Goal: Task Accomplishment & Management: Use online tool/utility

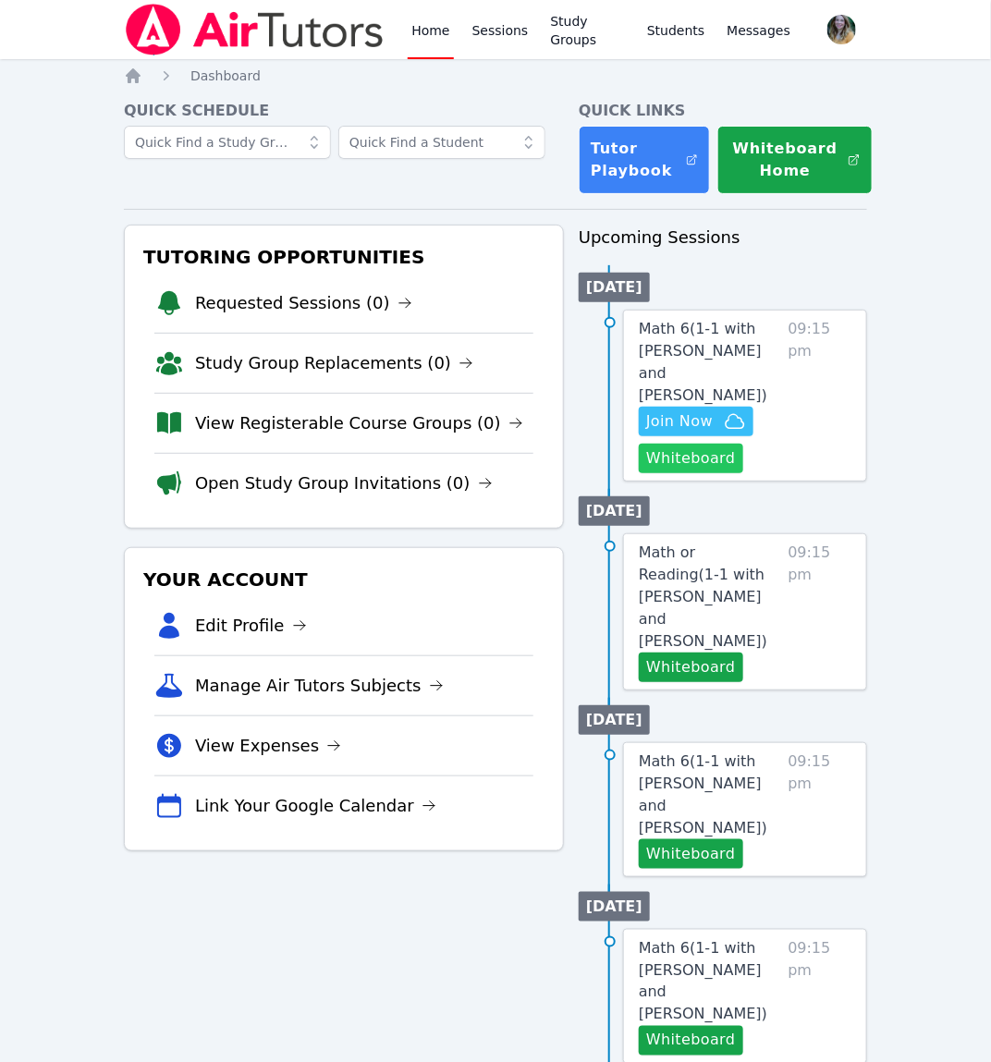
click at [662, 444] on button "Whiteboard" at bounding box center [691, 459] width 104 height 30
click at [730, 410] on button "Join Now" at bounding box center [696, 422] width 115 height 30
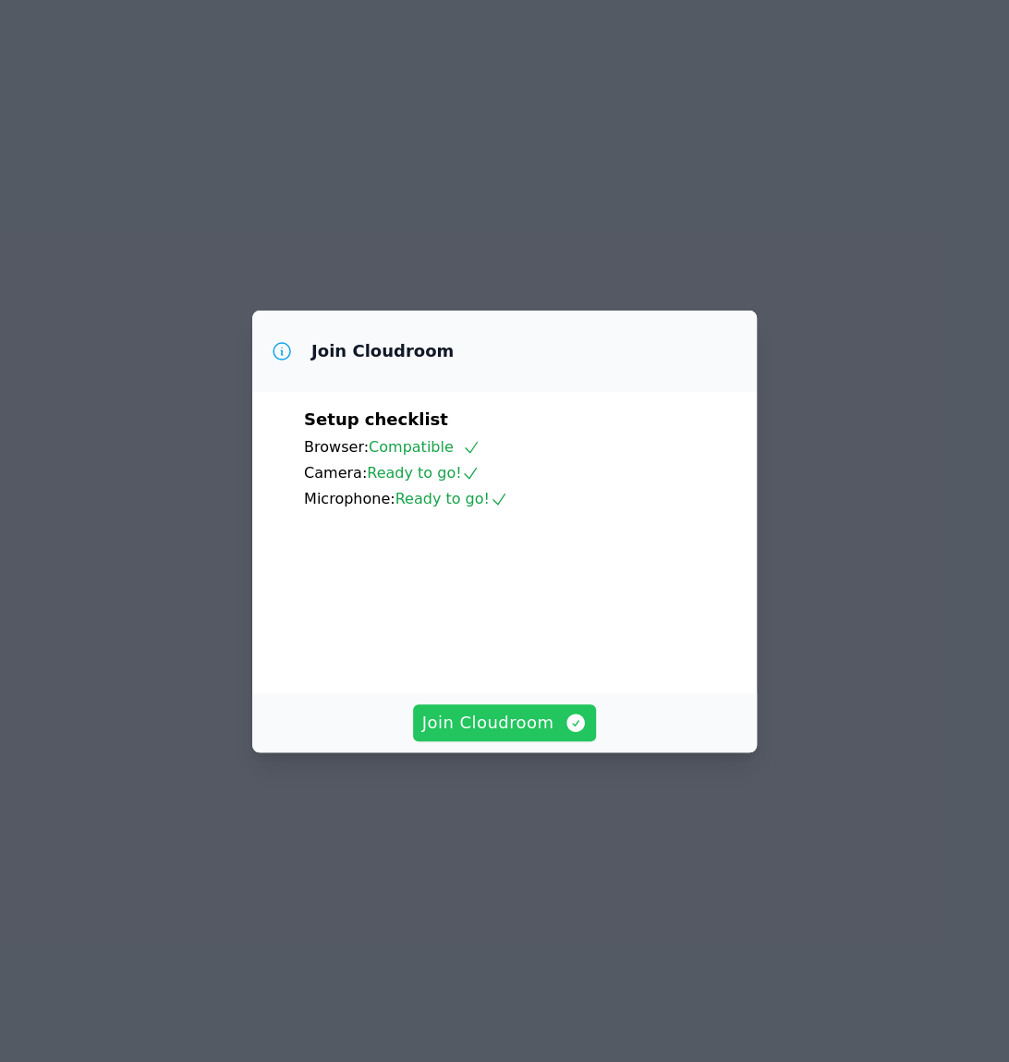
click at [545, 736] on span "Join Cloudroom" at bounding box center [504, 723] width 165 height 26
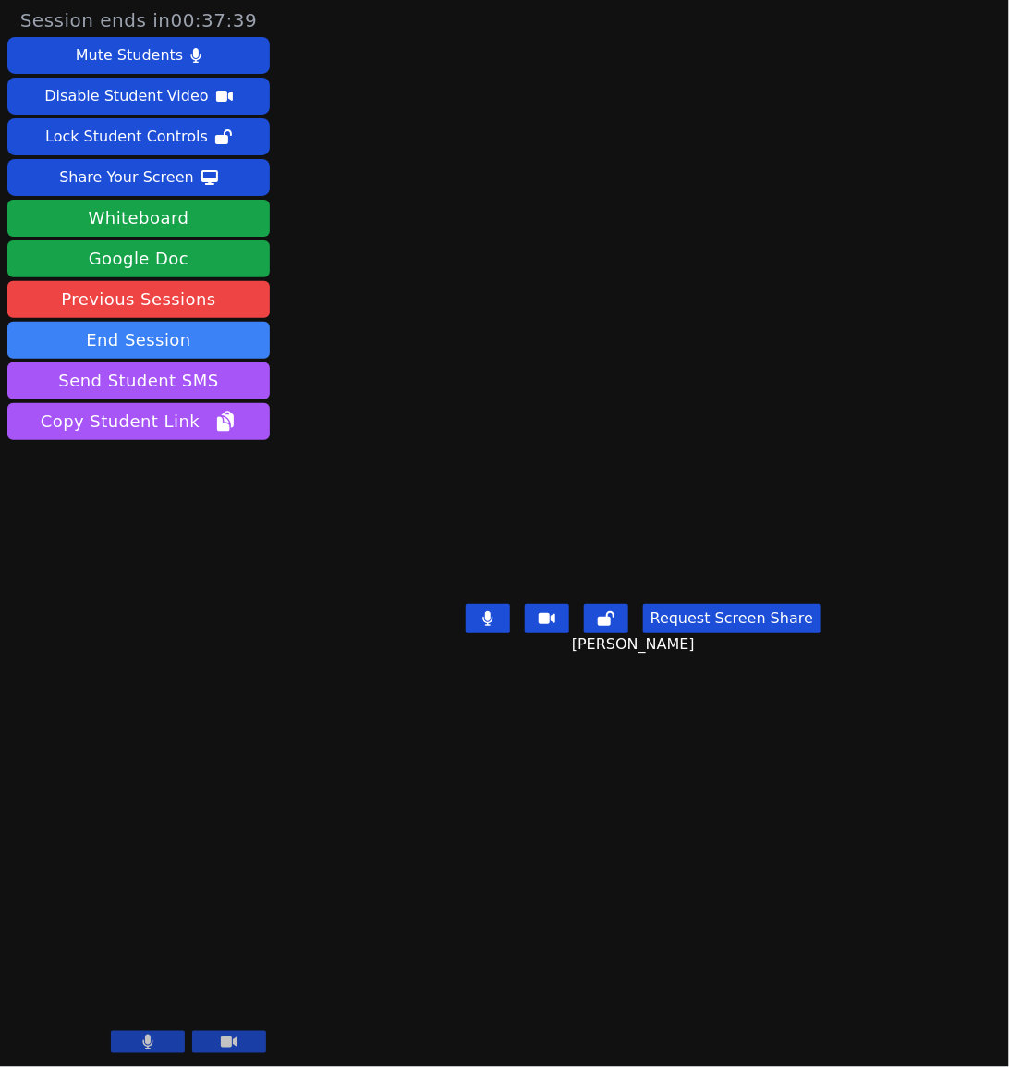
click at [702, 633] on button "Request Screen Share" at bounding box center [731, 619] width 177 height 30
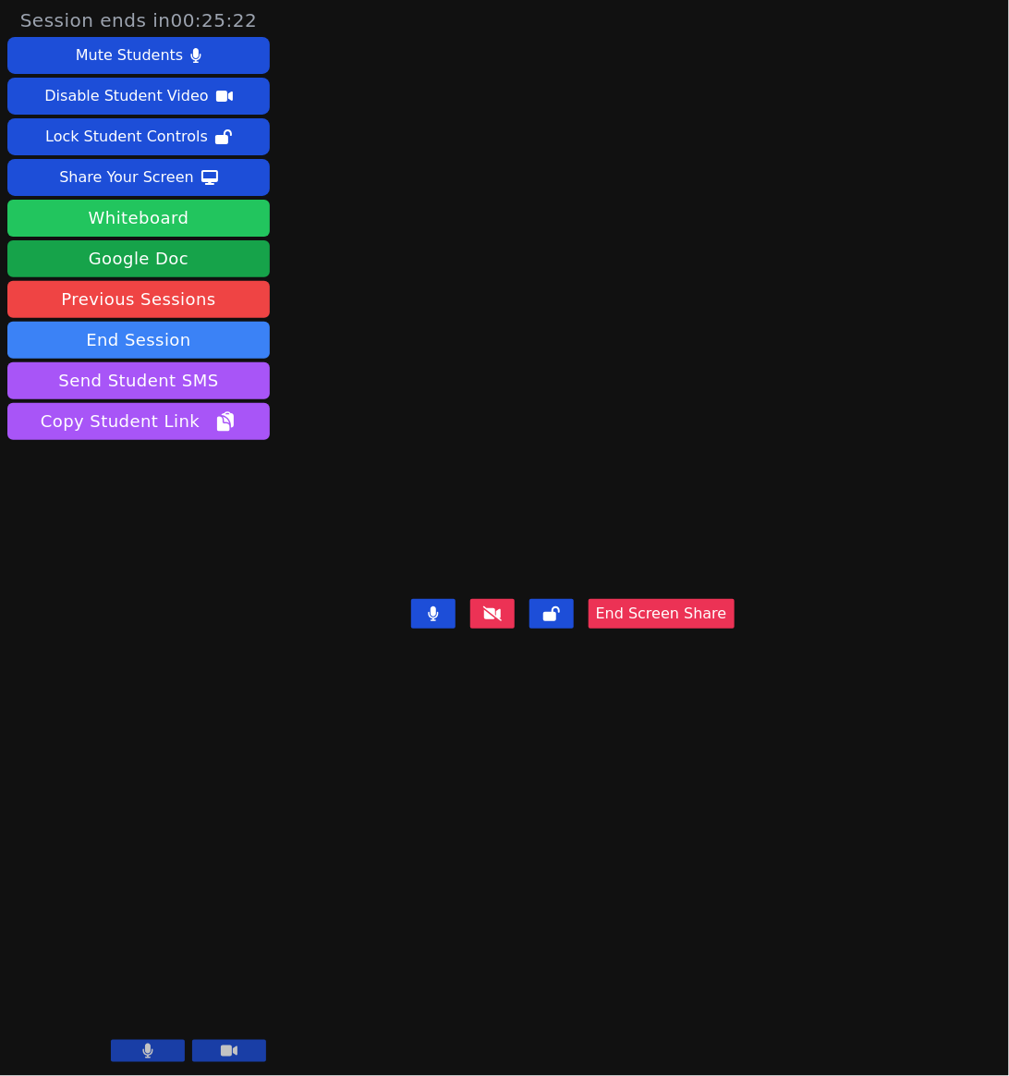
click at [189, 214] on button "Whiteboard" at bounding box center [138, 218] width 263 height 37
click at [735, 995] on div "[PERSON_NAME] End Screen Share" at bounding box center [573, 538] width 324 height 1076
click at [735, 918] on div "[PERSON_NAME] End Screen Share" at bounding box center [573, 538] width 324 height 1076
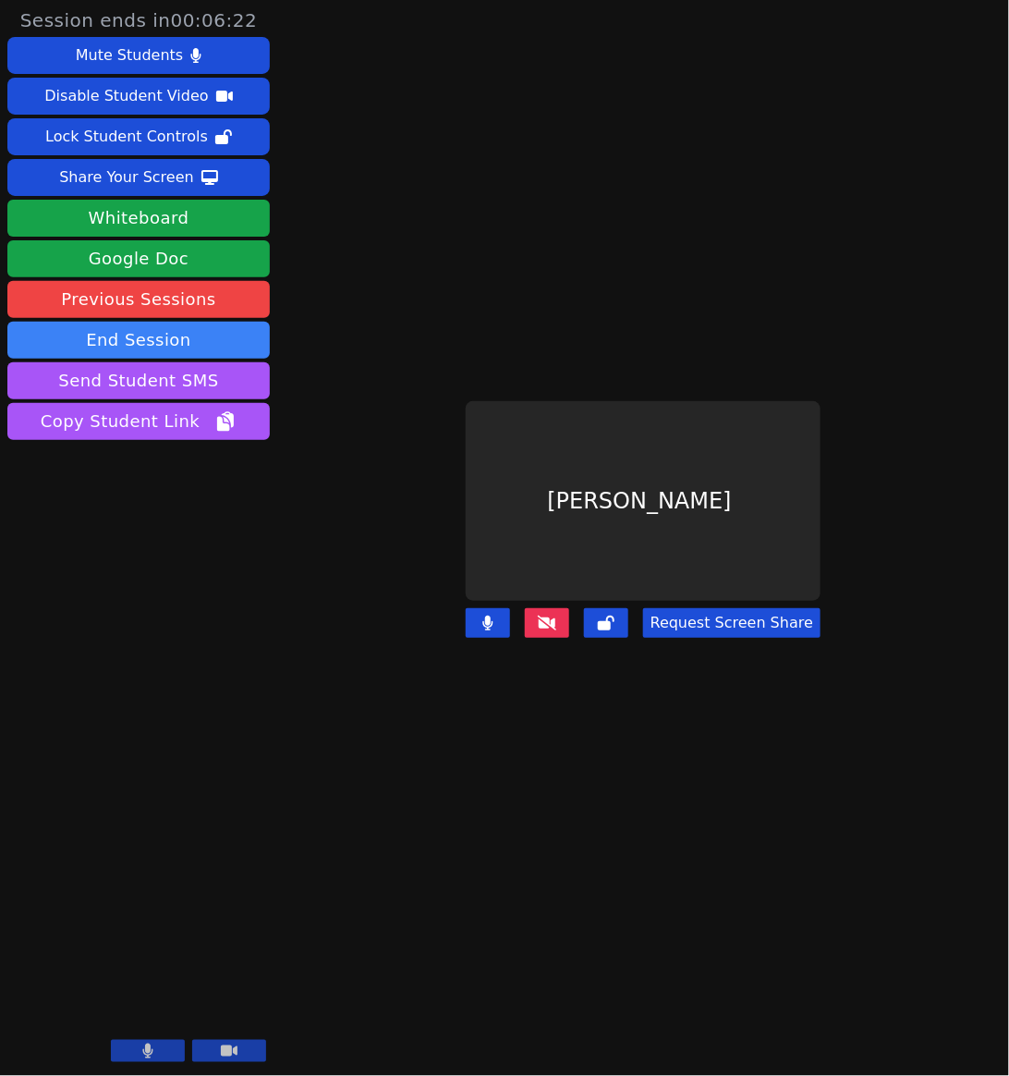
click at [556, 616] on icon at bounding box center [547, 623] width 18 height 15
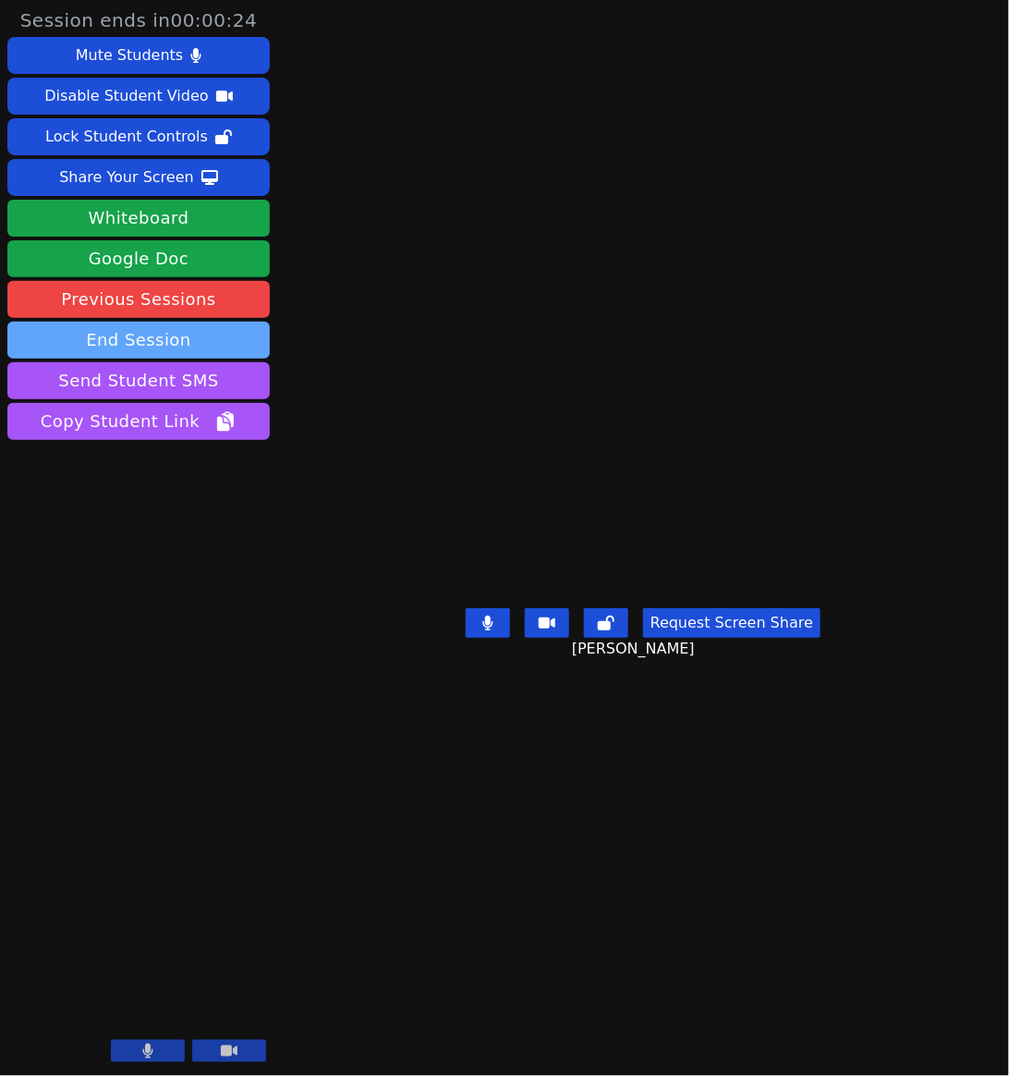
click at [153, 333] on button "End Session" at bounding box center [138, 340] width 263 height 37
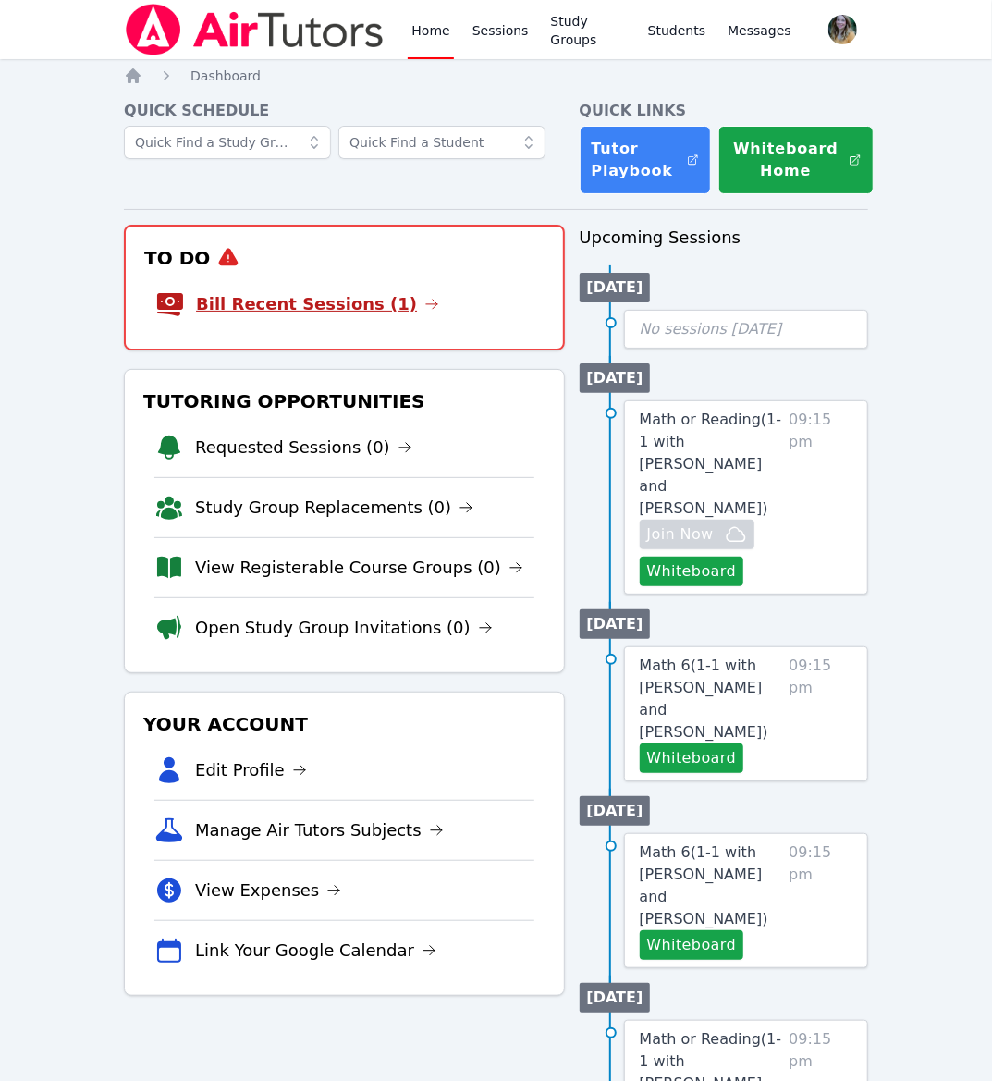
click at [296, 293] on link "Bill Recent Sessions (1)" at bounding box center [317, 304] width 243 height 26
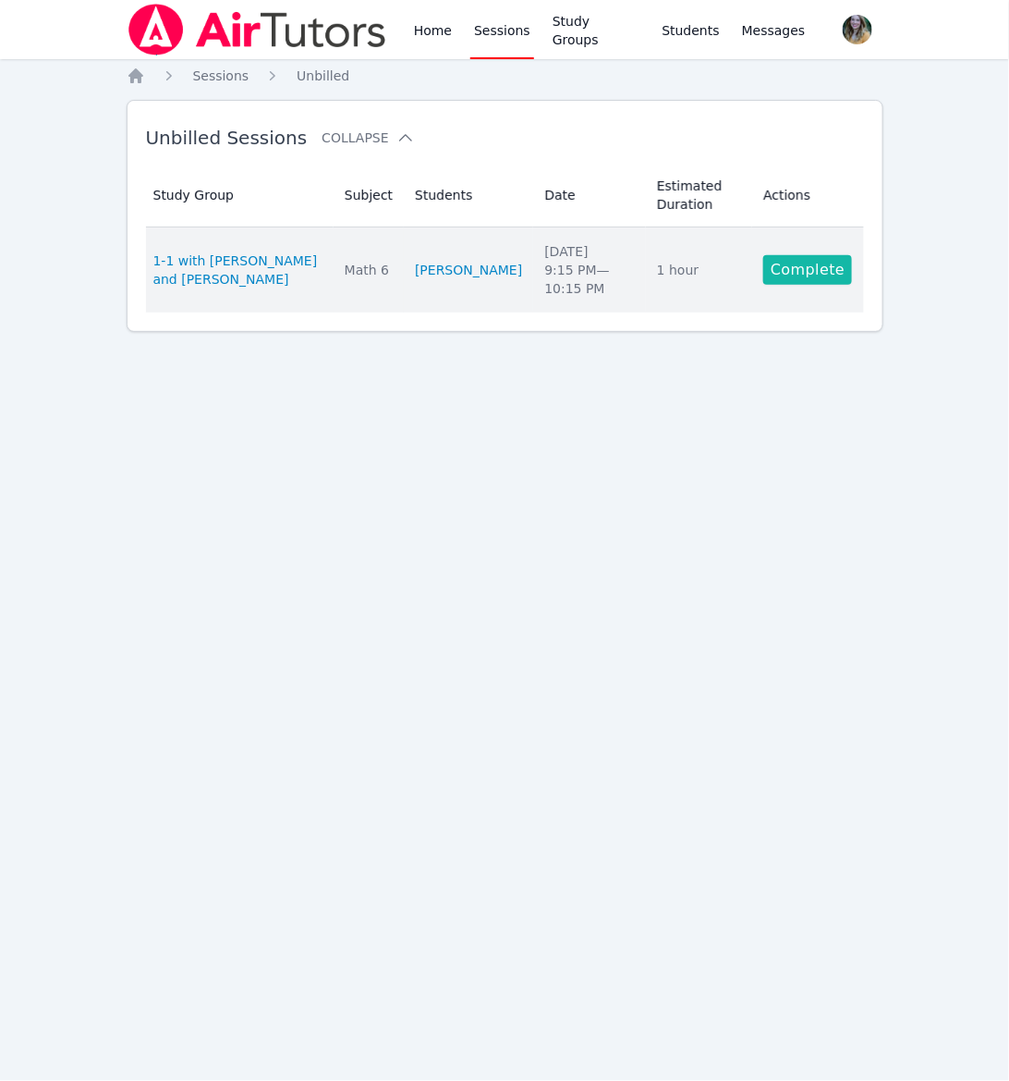
click at [825, 275] on link "Complete" at bounding box center [808, 270] width 89 height 30
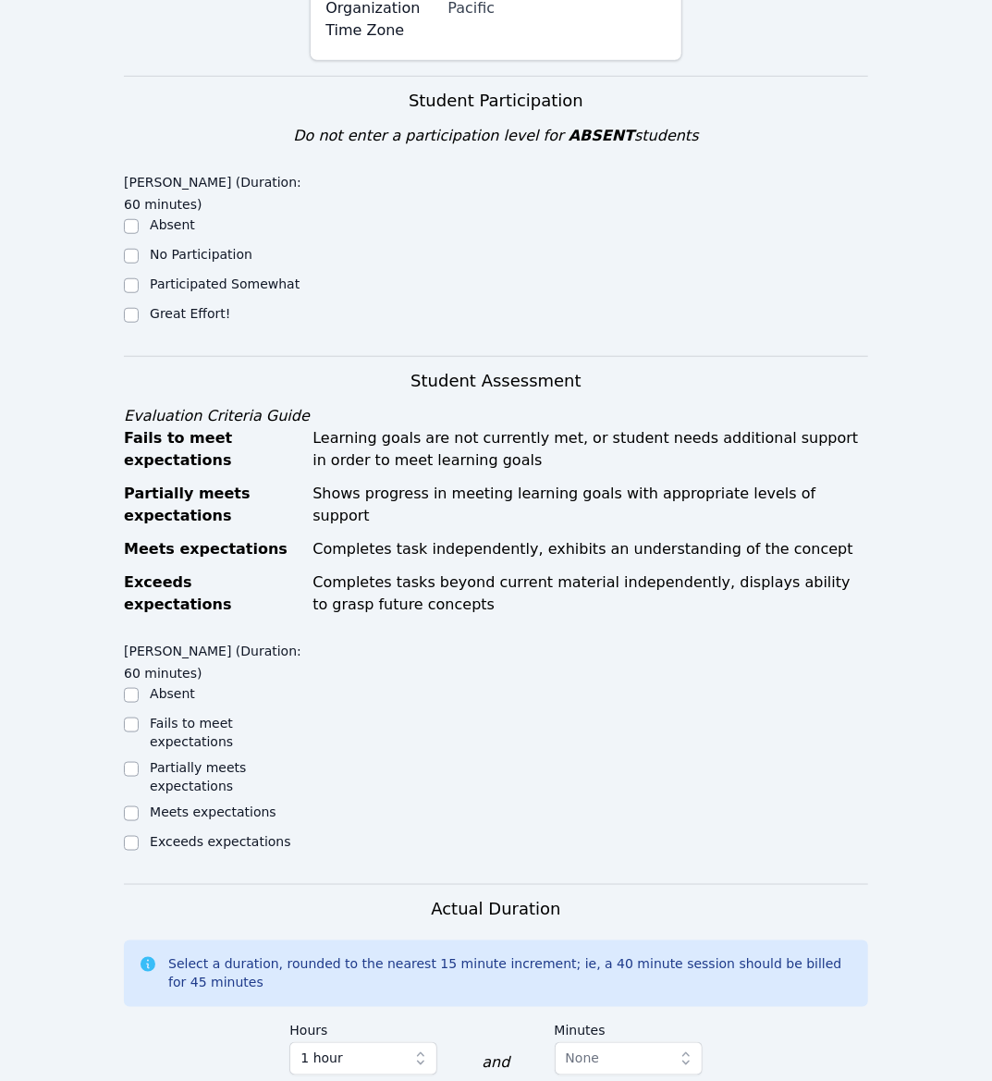
scroll to position [532, 0]
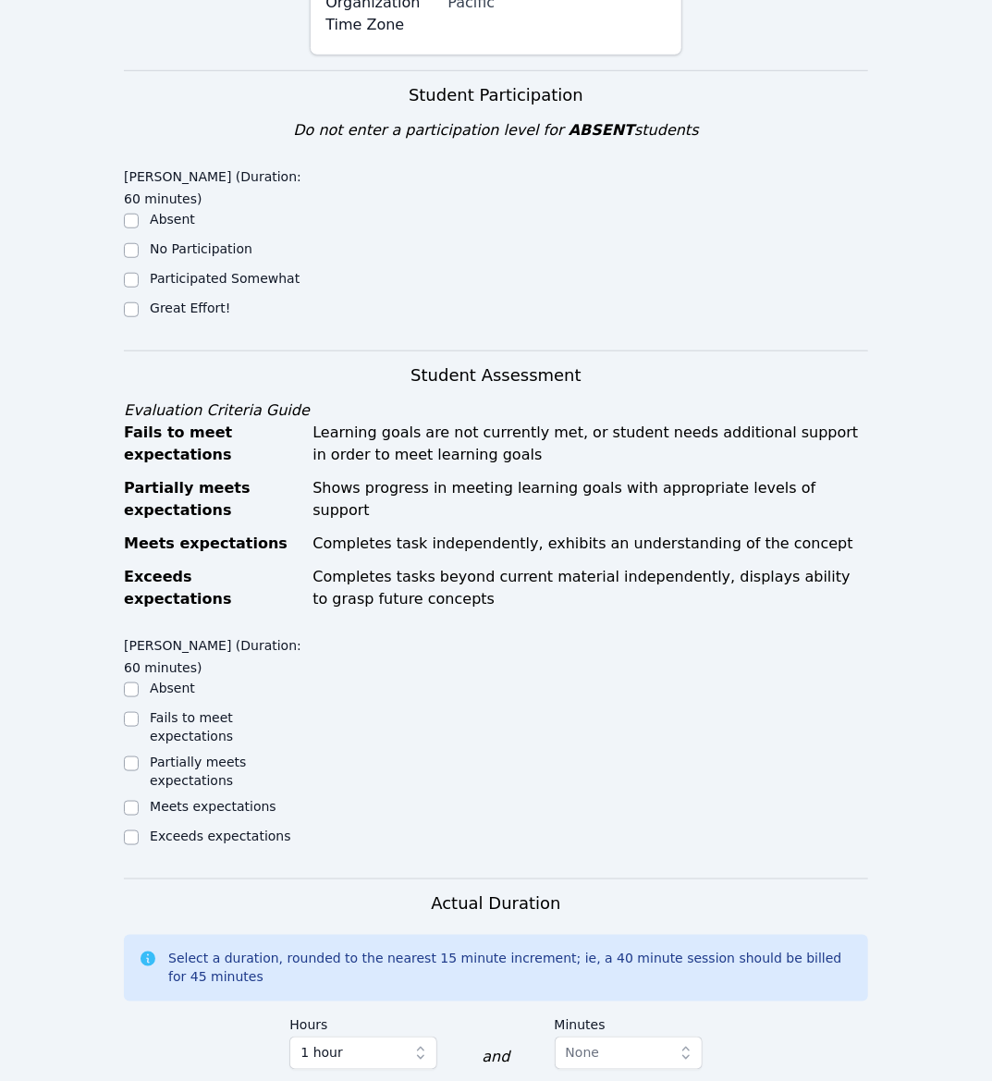
click at [196, 300] on label "Great Effort!" at bounding box center [190, 307] width 80 height 15
click at [139, 302] on input "Great Effort!" at bounding box center [131, 309] width 15 height 15
checkbox input "true"
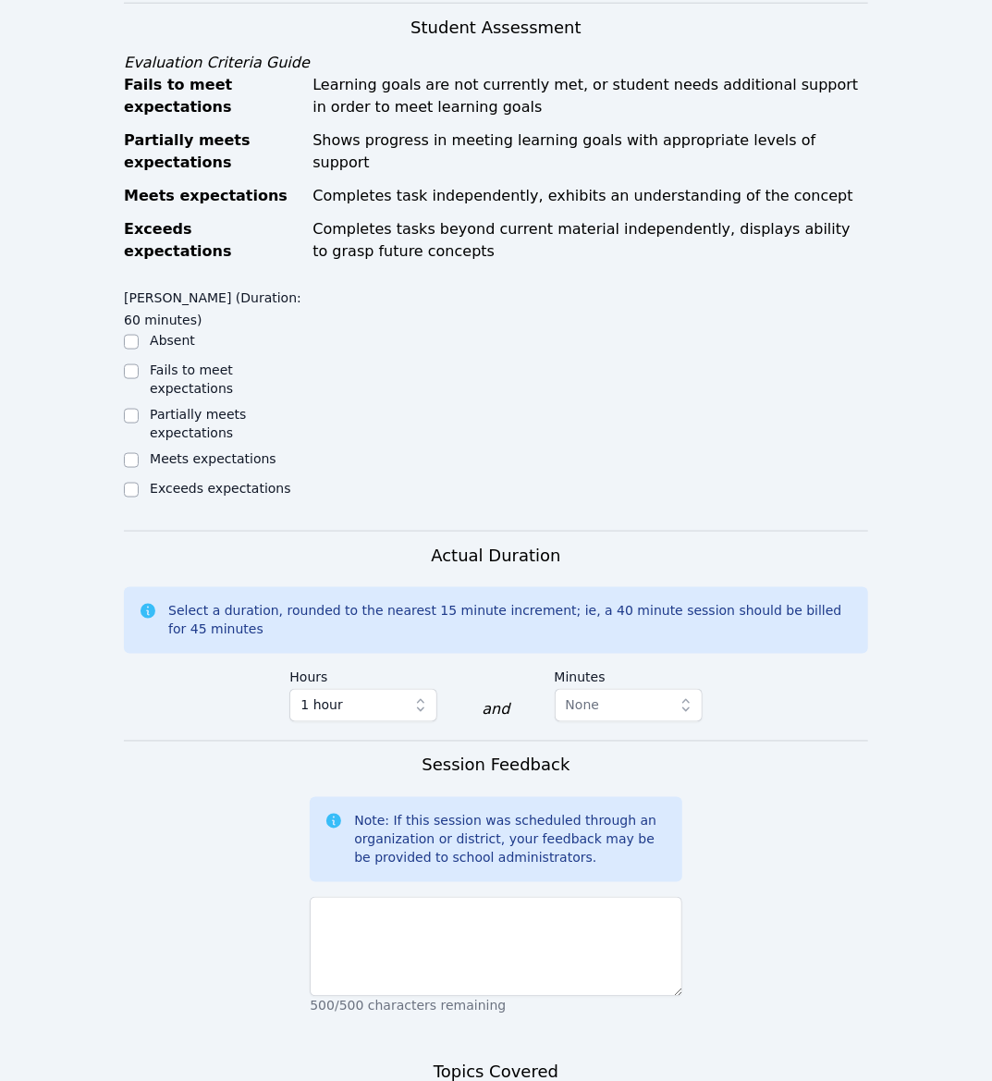
scroll to position [885, 0]
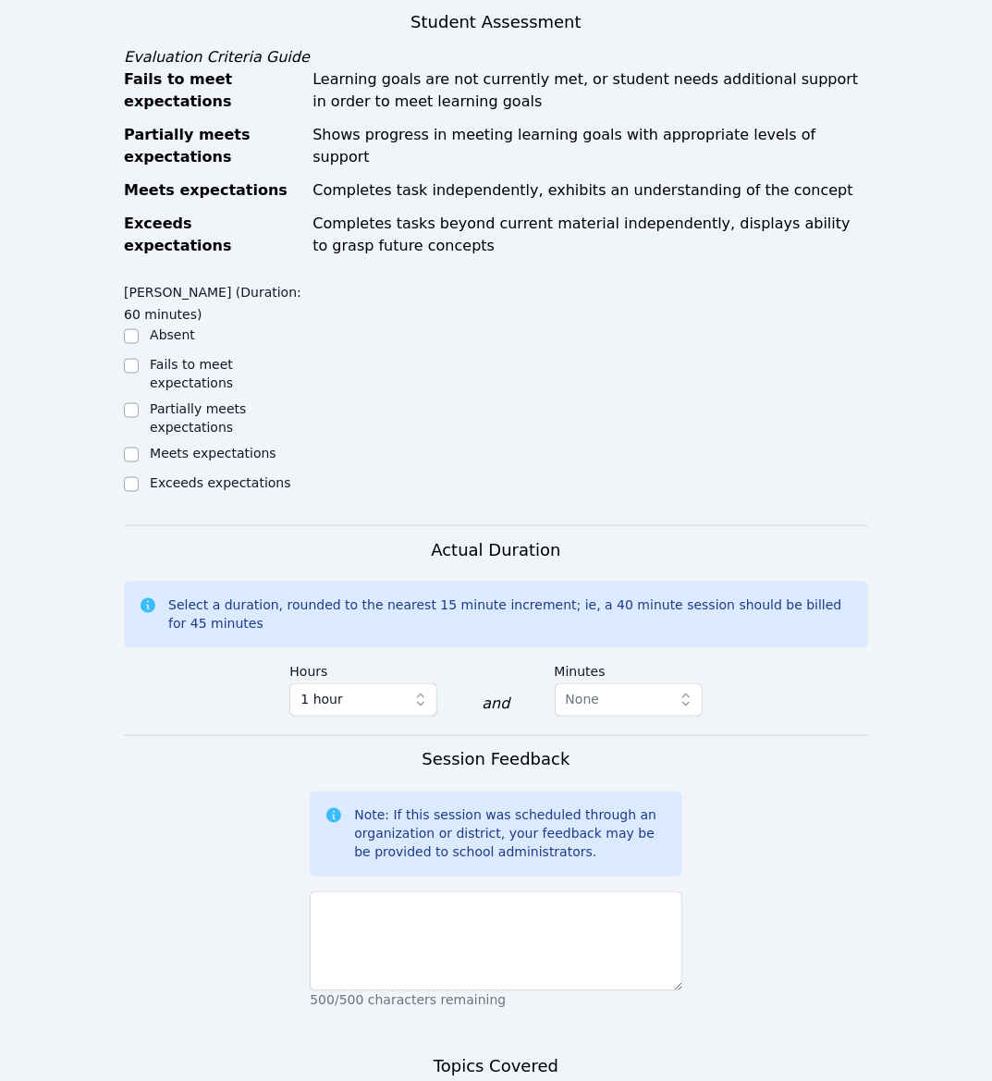
click at [207, 446] on label "Meets expectations" at bounding box center [213, 453] width 127 height 15
click at [139, 447] on input "Meets expectations" at bounding box center [131, 454] width 15 height 15
checkbox input "true"
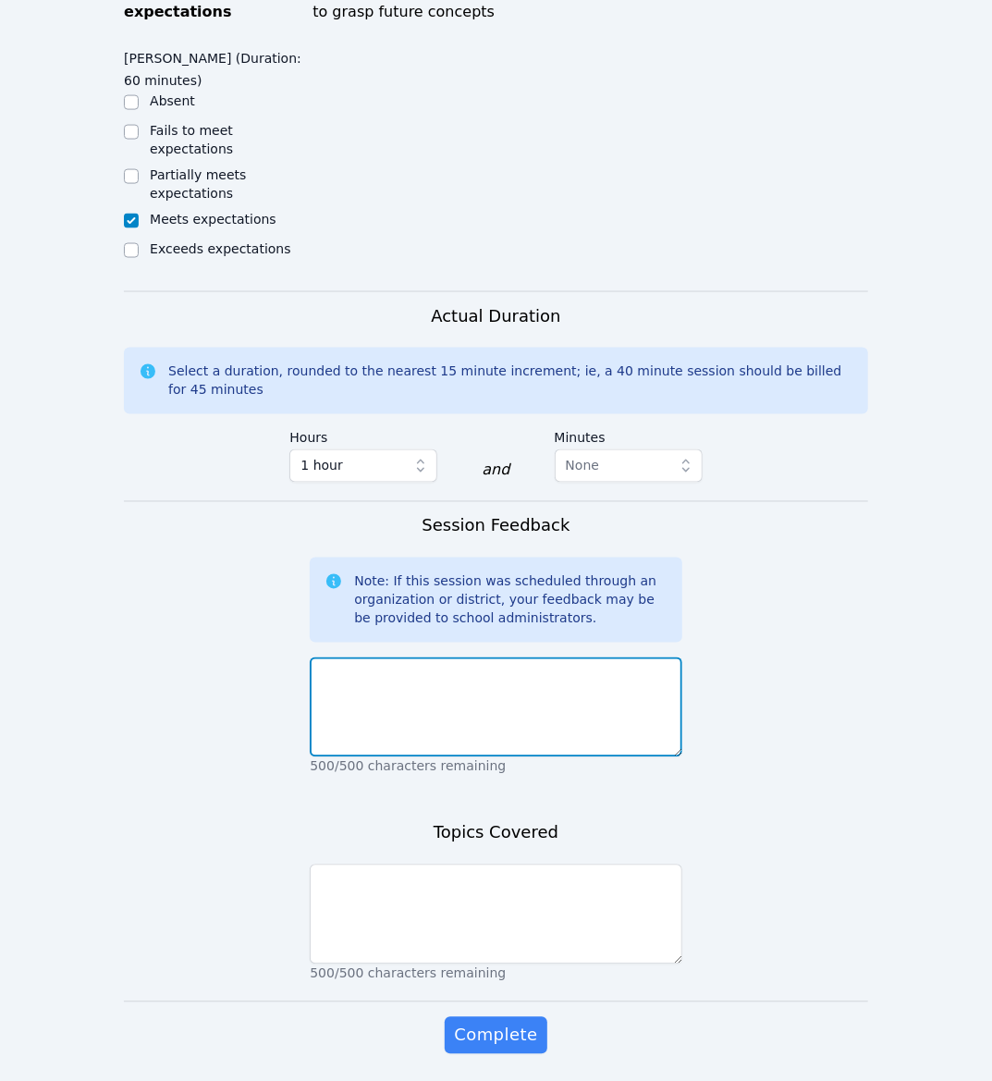
click at [513, 657] on textarea at bounding box center [496, 707] width 372 height 100
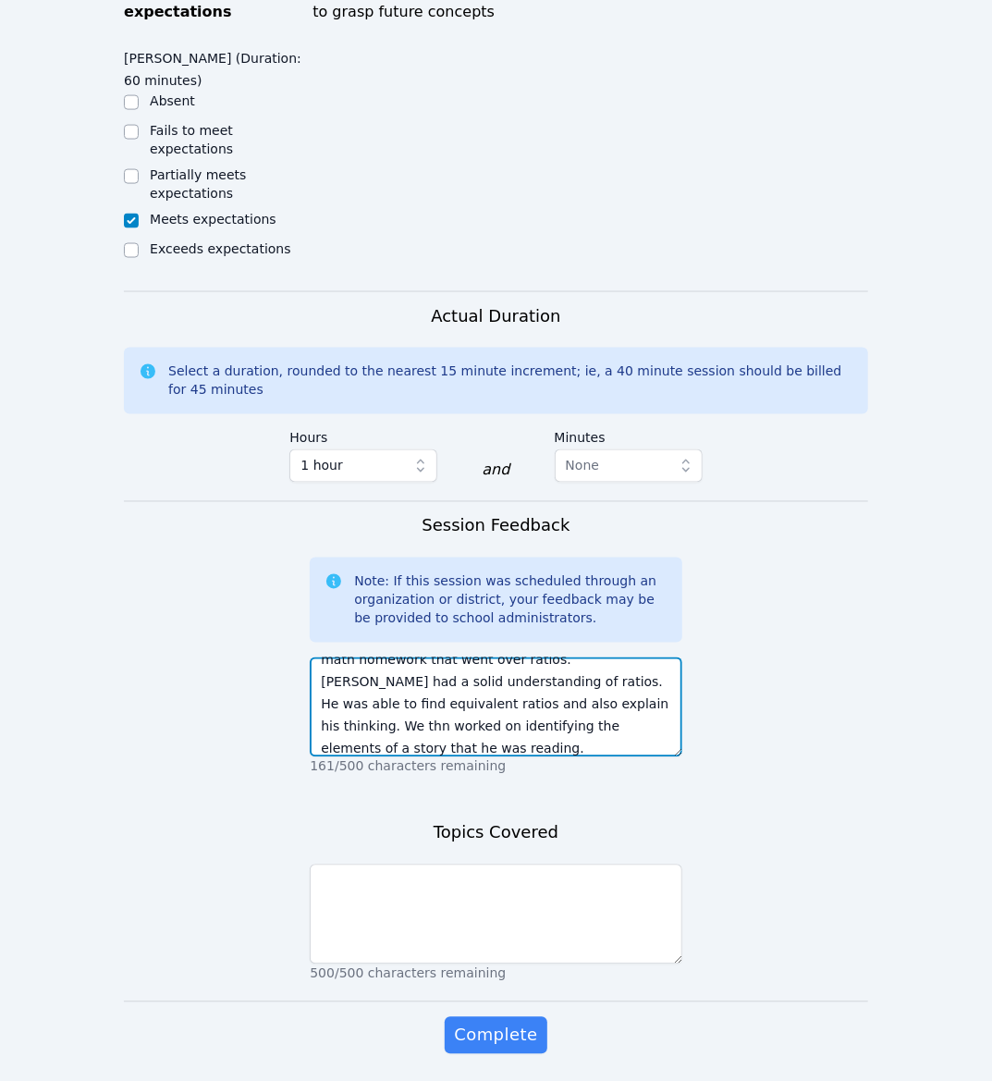
scroll to position [58, 0]
type textarea "Today we started by working on Jacob's math homework that went over ratios. Jac…"
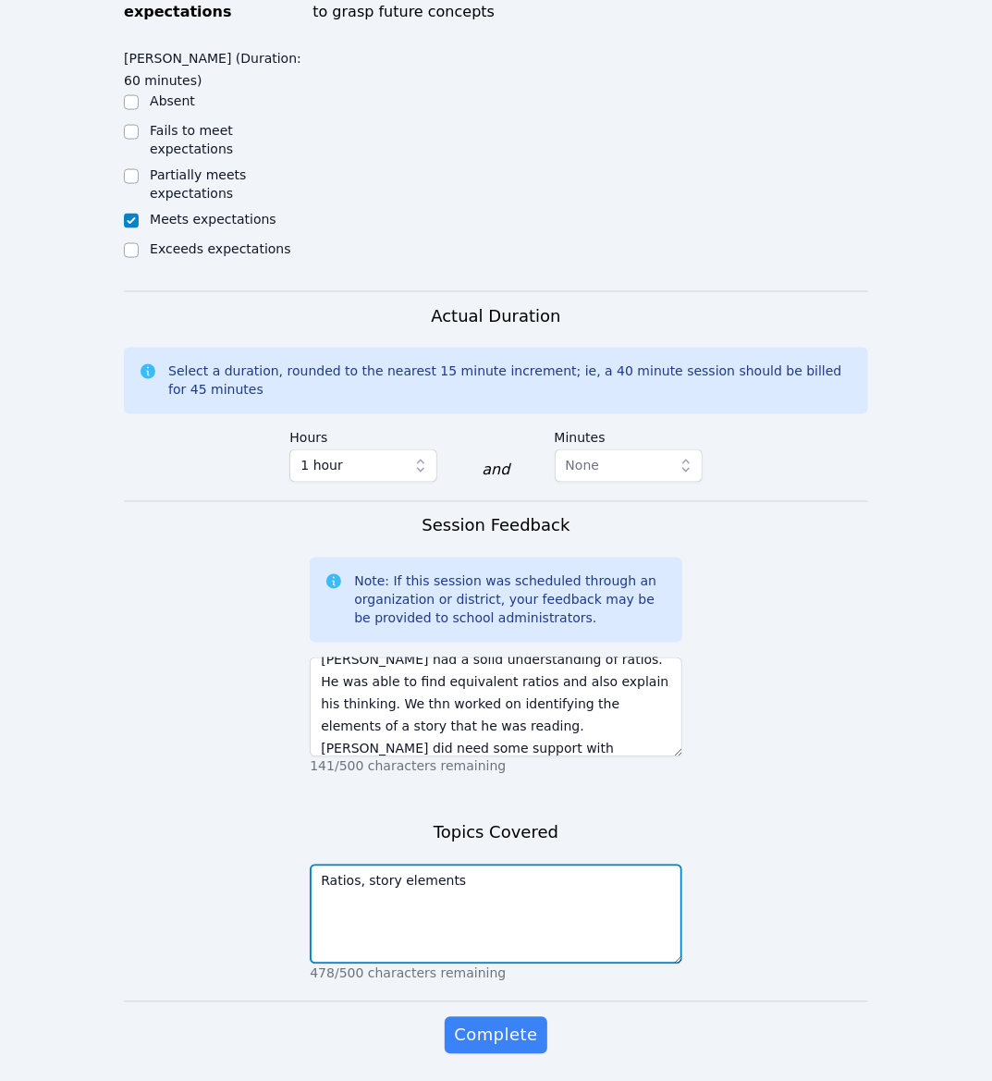
type textarea "Ratios, story elements"
click at [499, 1017] on div "Complete" at bounding box center [496, 1054] width 372 height 74
click at [499, 1017] on button "Complete" at bounding box center [496, 1035] width 102 height 37
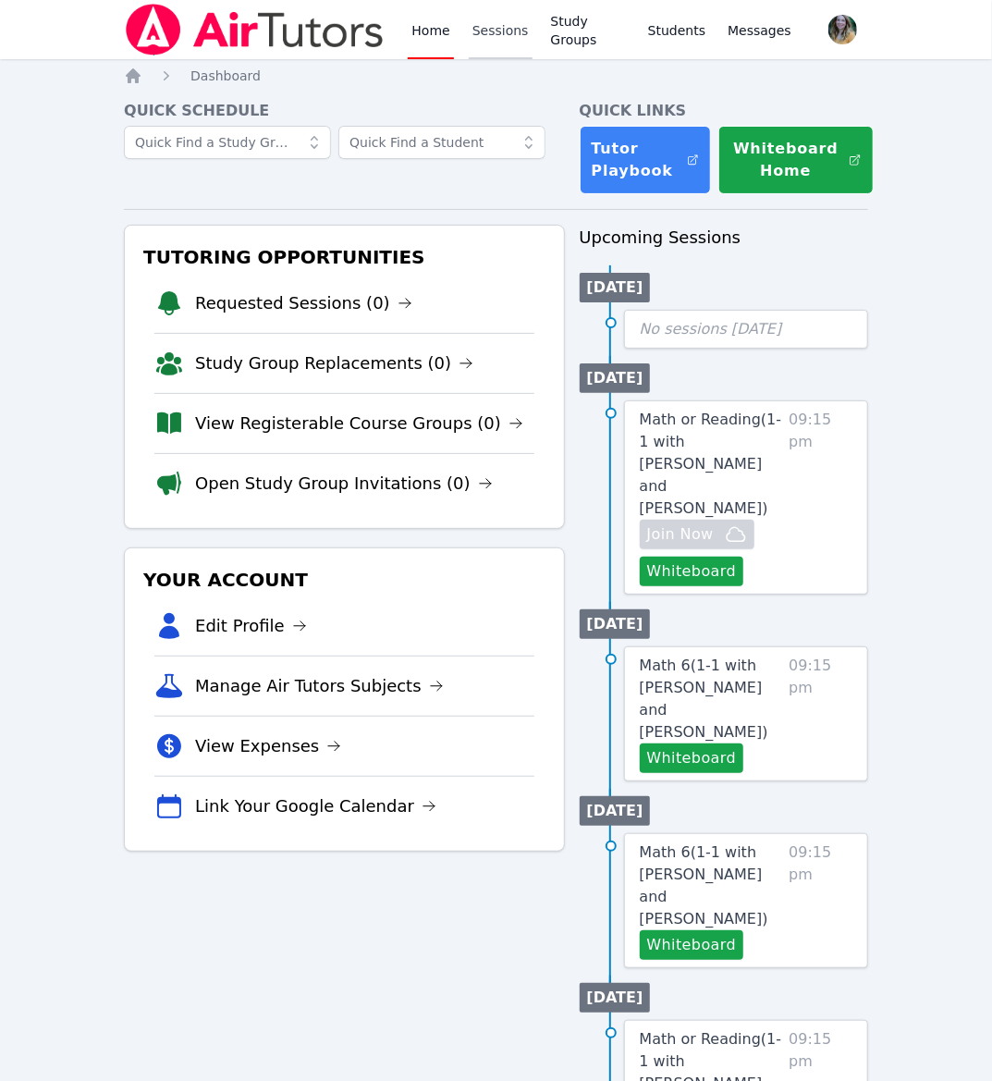
click at [469, 43] on link "Sessions" at bounding box center [501, 29] width 64 height 59
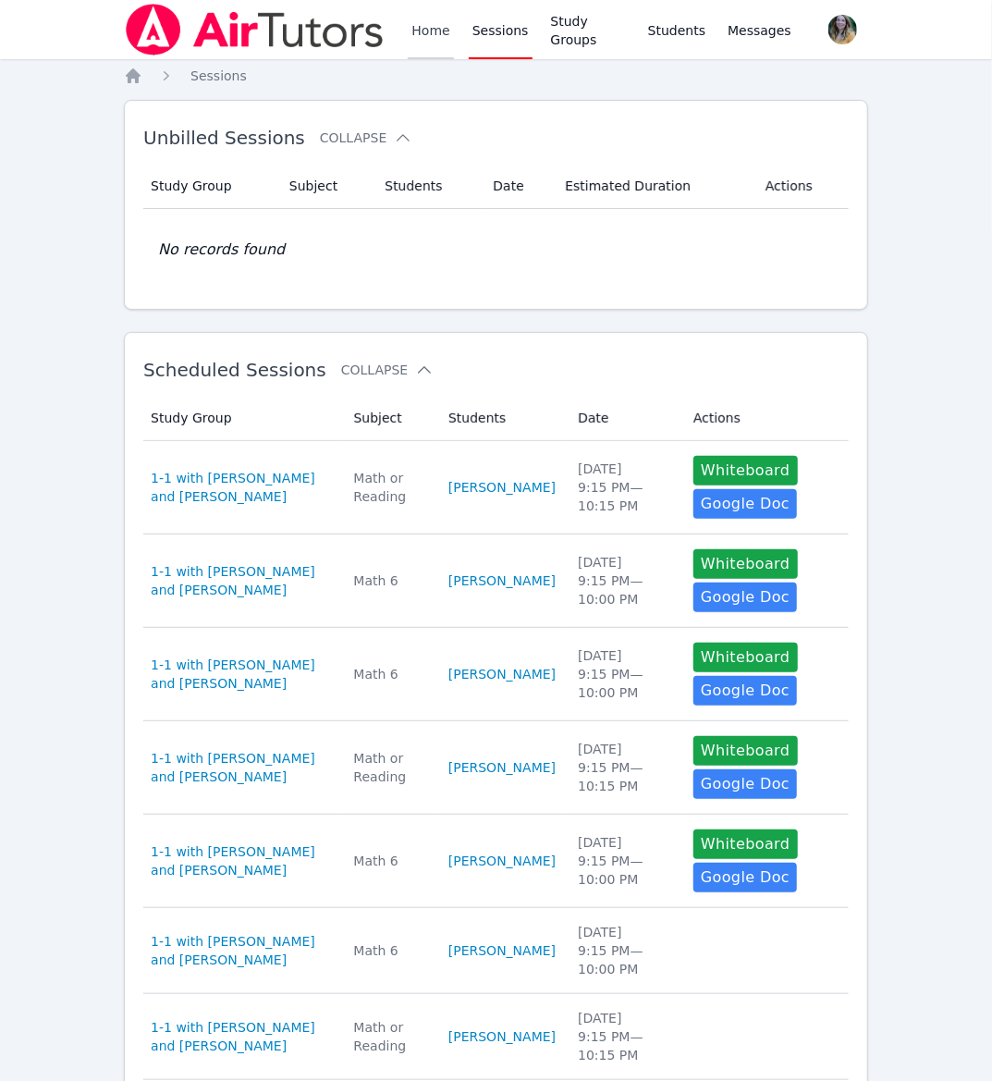
click at [421, 31] on link "Home" at bounding box center [430, 29] width 45 height 59
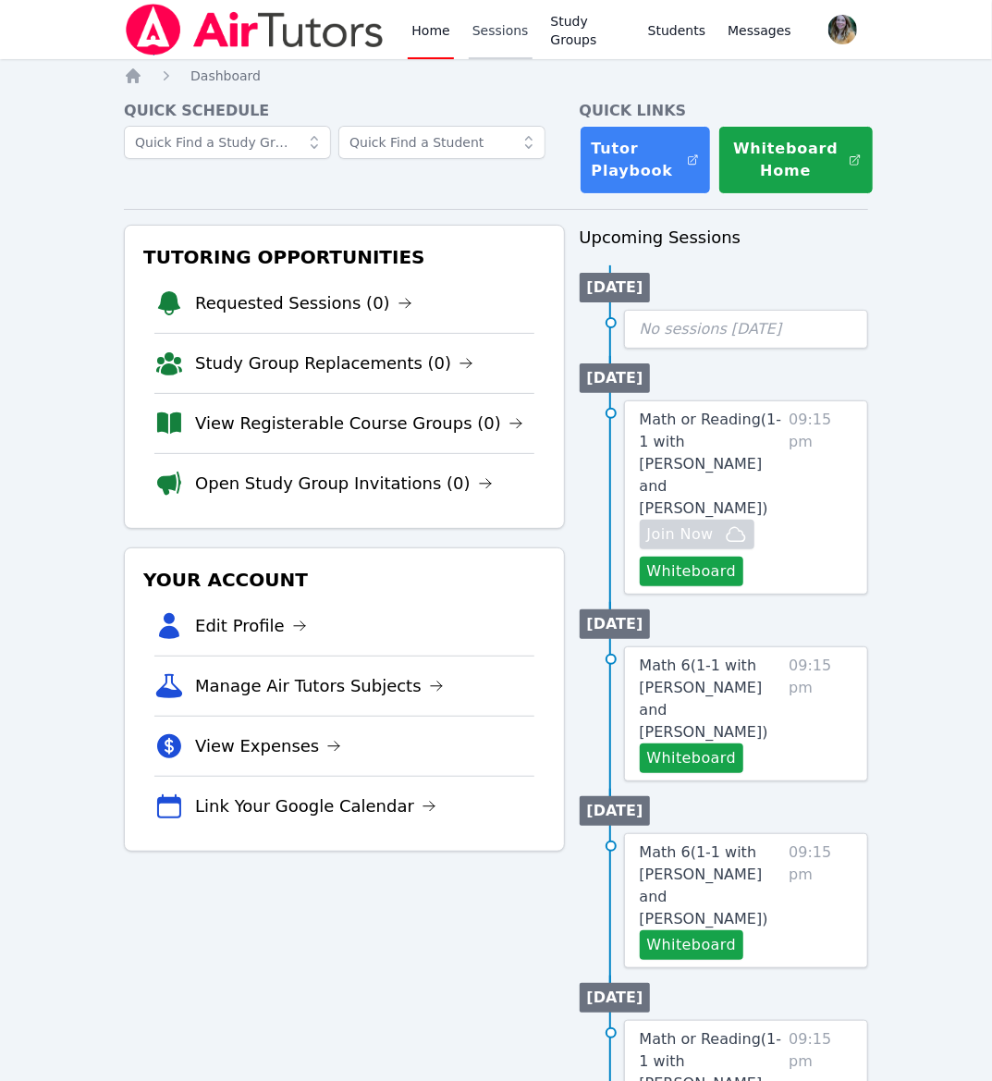
click at [504, 29] on link "Sessions" at bounding box center [501, 29] width 64 height 59
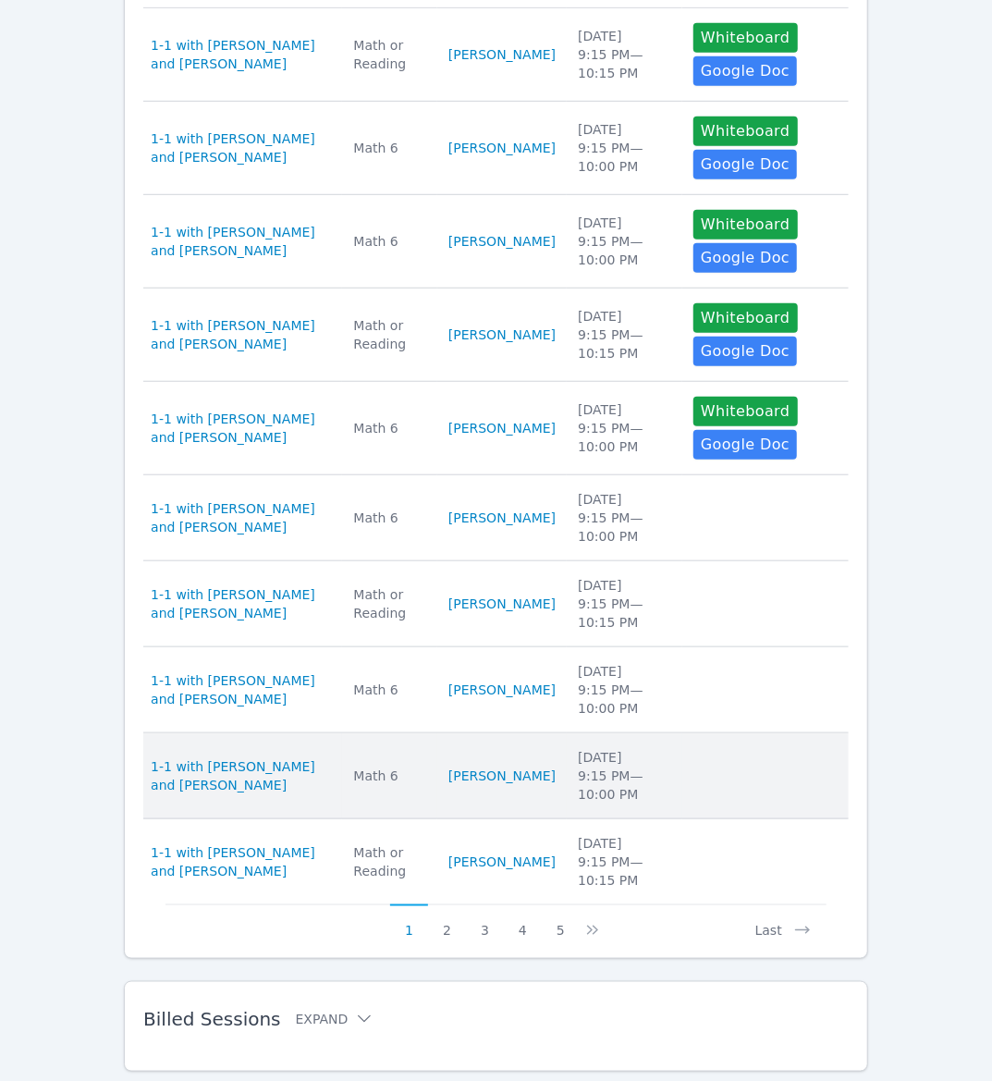
scroll to position [479, 0]
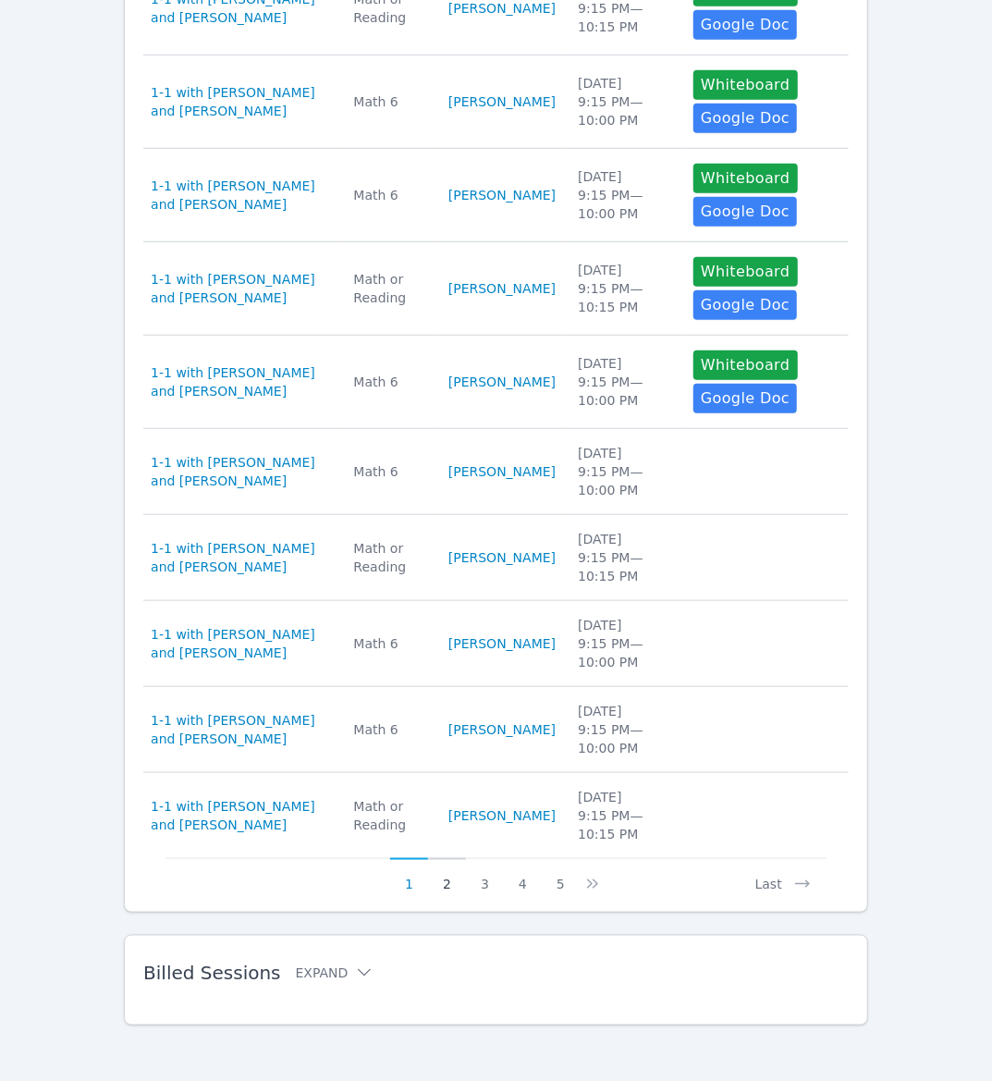
click at [448, 872] on button "2" at bounding box center [447, 875] width 38 height 35
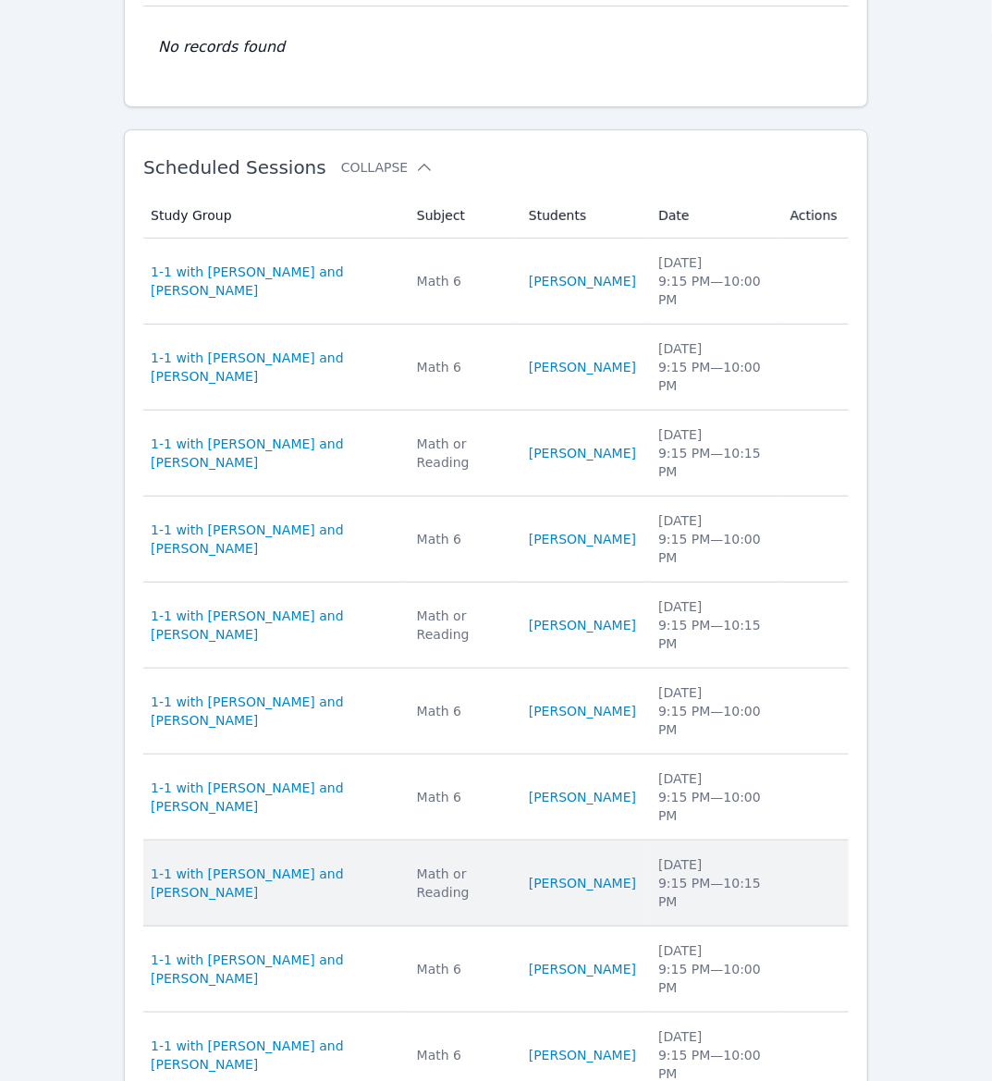
scroll to position [212, 0]
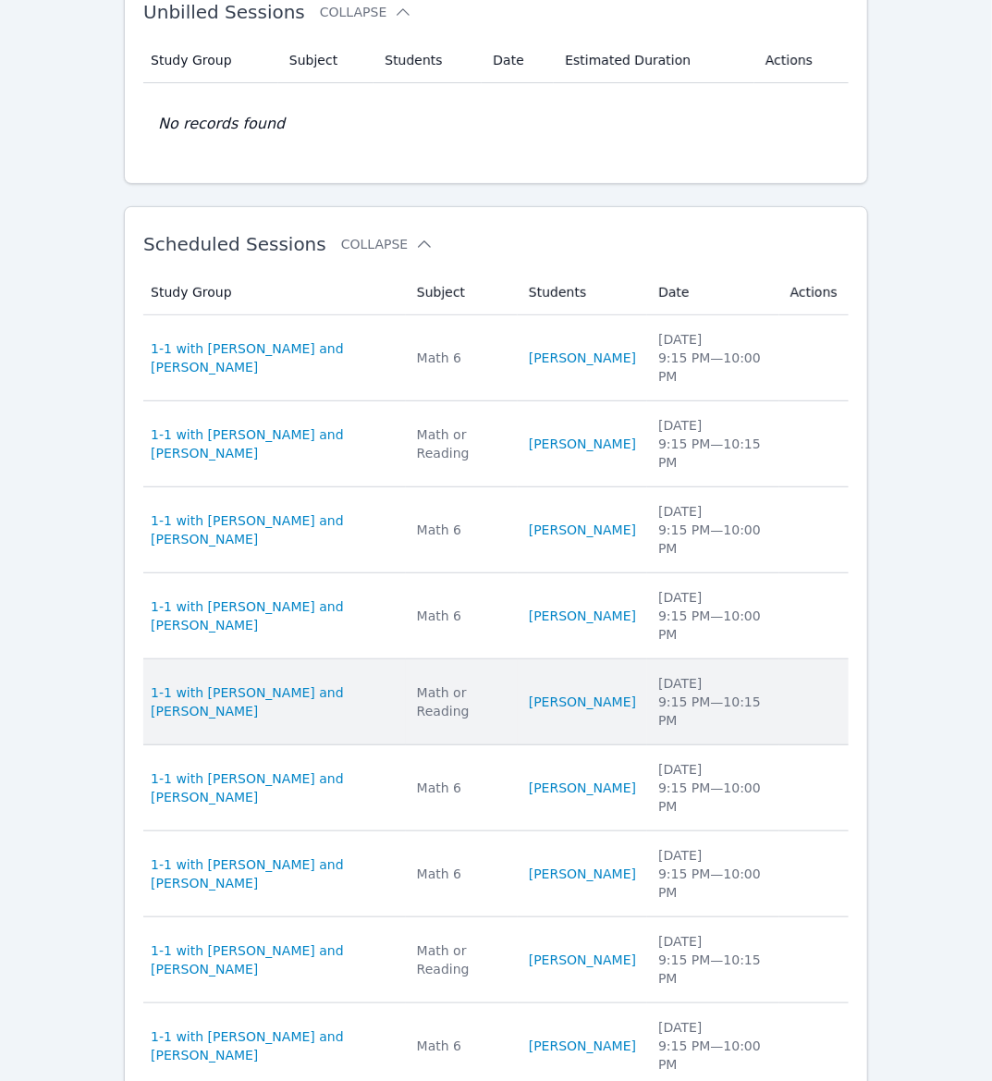
scroll to position [257, 0]
